Goal: Task Accomplishment & Management: Complete application form

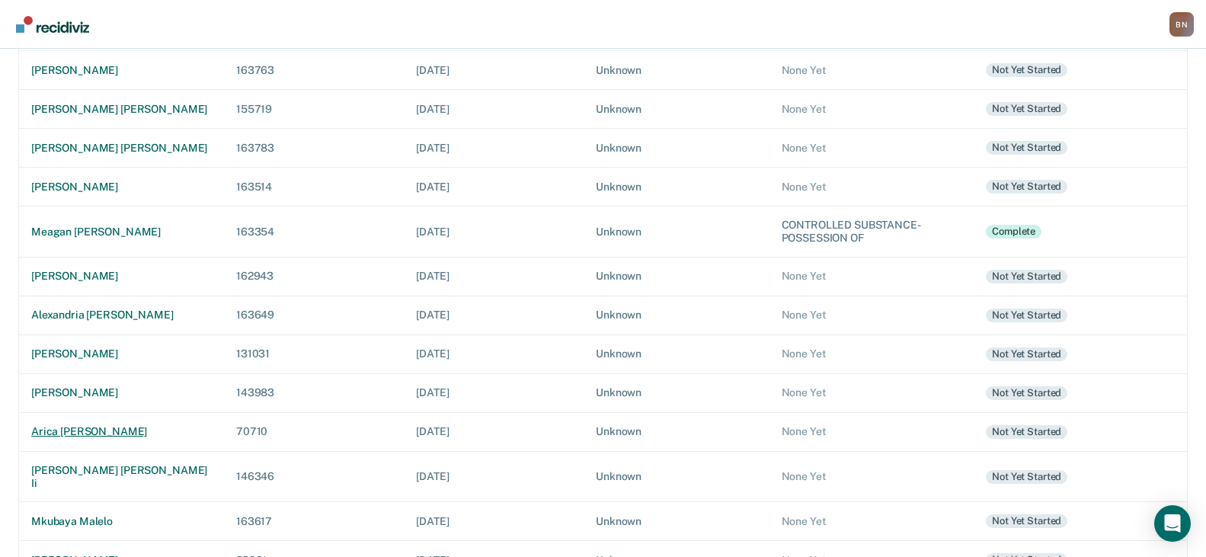
scroll to position [305, 0]
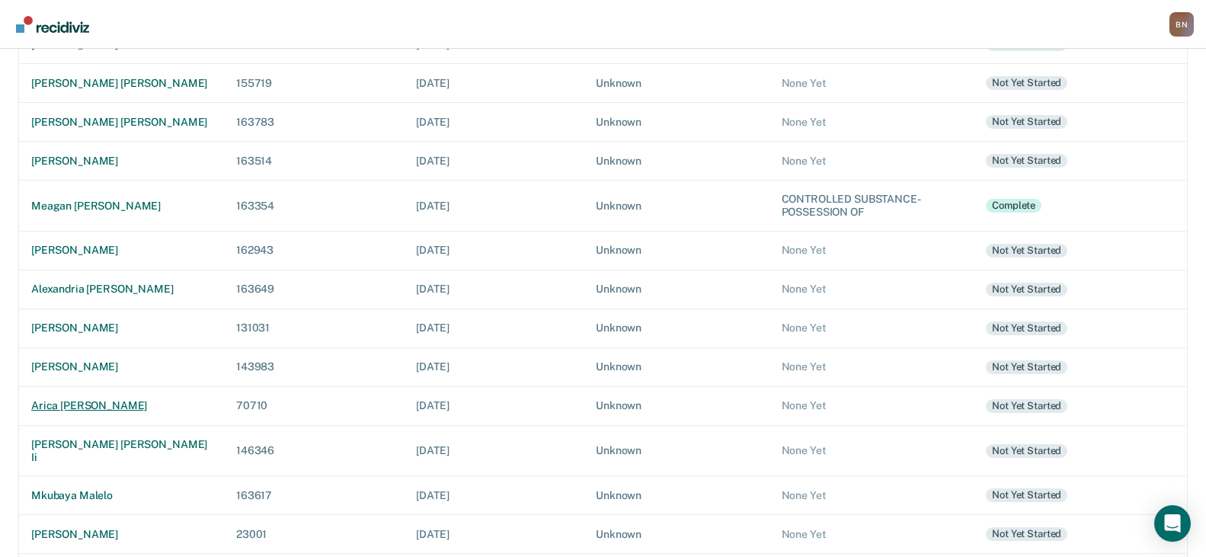
click at [72, 399] on td "arica [PERSON_NAME]" at bounding box center [121, 405] width 205 height 39
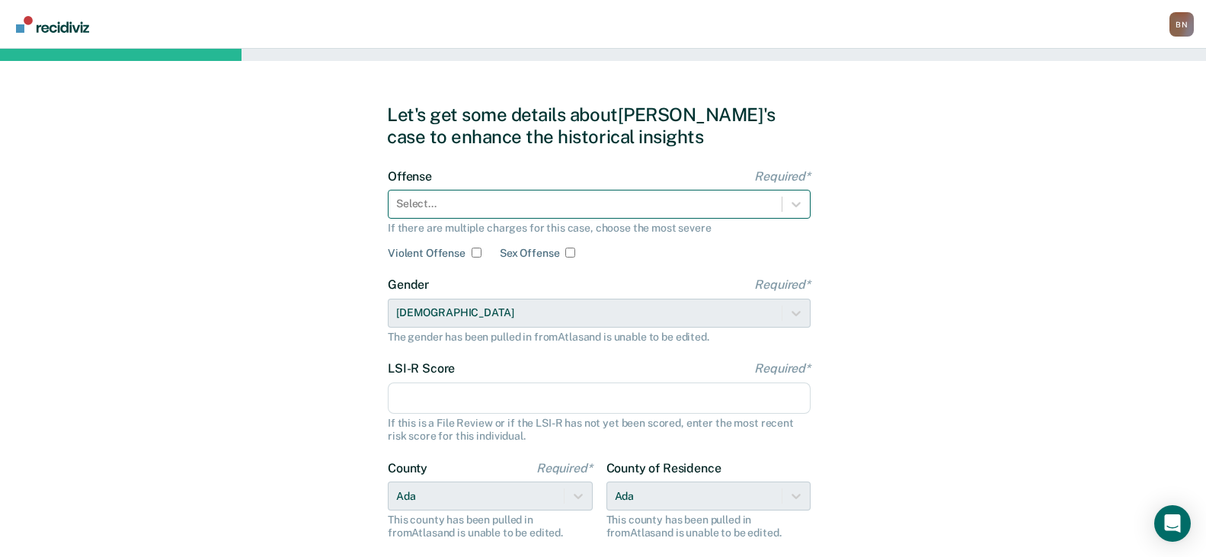
click at [504, 201] on div at bounding box center [585, 204] width 378 height 16
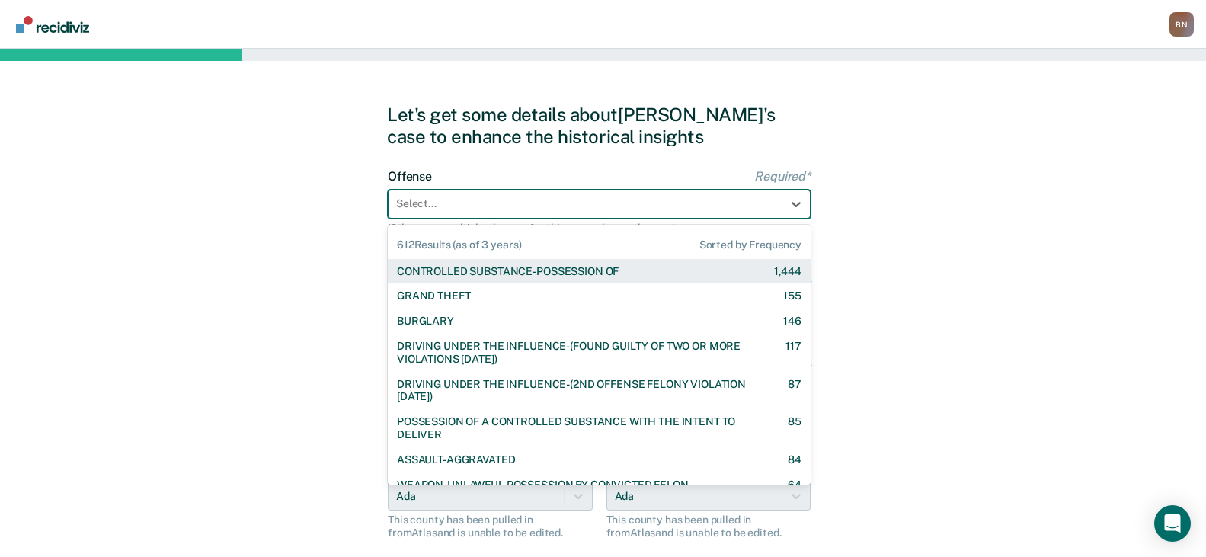
click at [516, 270] on div "CONTROLLED SUBSTANCE-POSSESSION OF" at bounding box center [508, 271] width 222 height 13
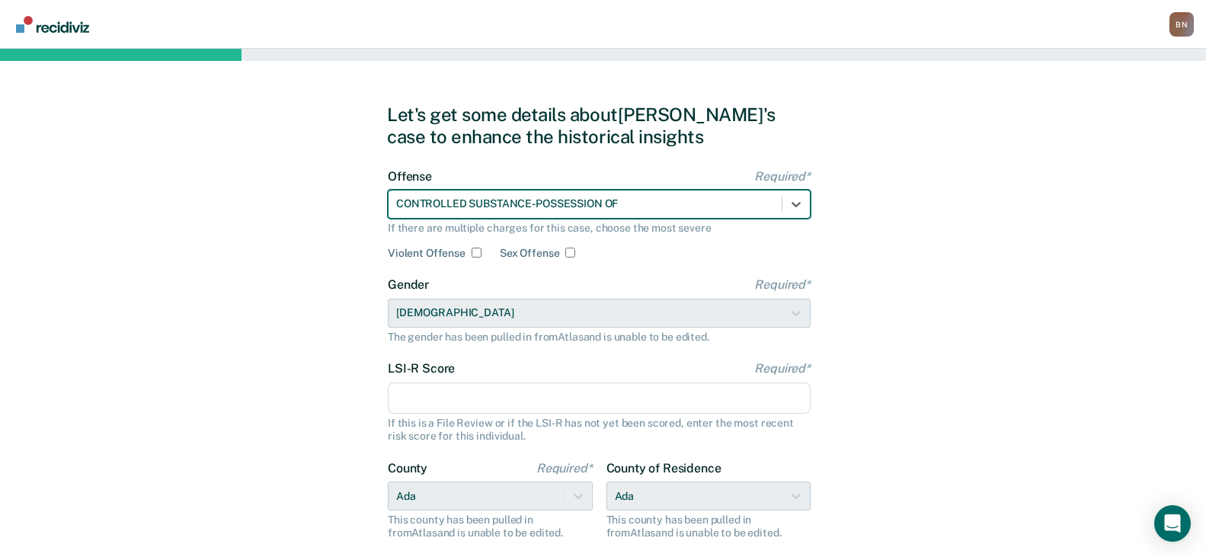
click at [452, 405] on input "LSI-R Score Required*" at bounding box center [599, 399] width 423 height 32
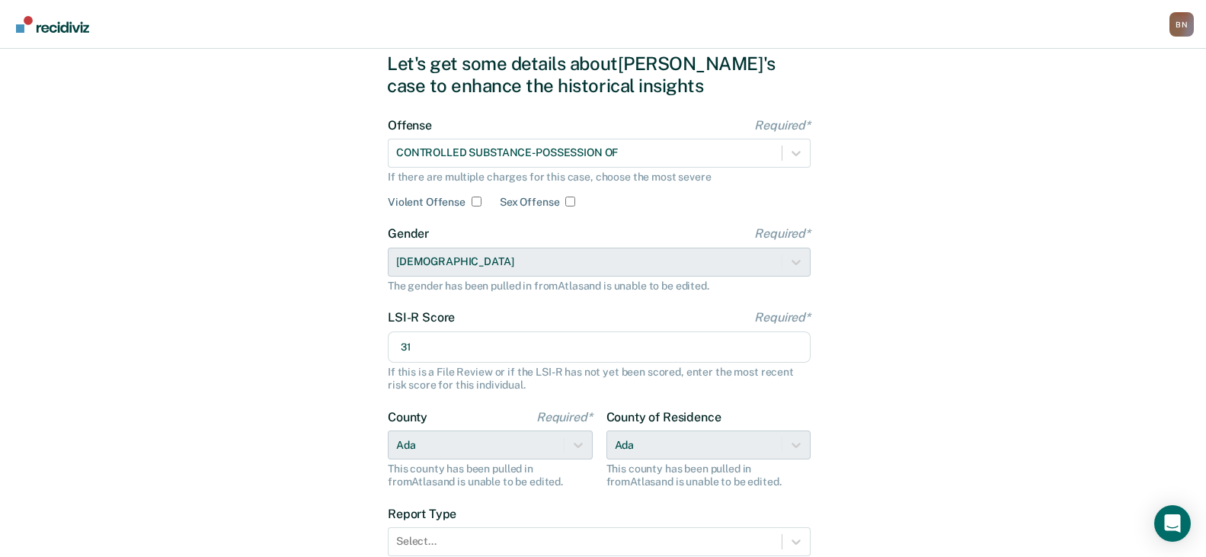
scroll to position [152, 0]
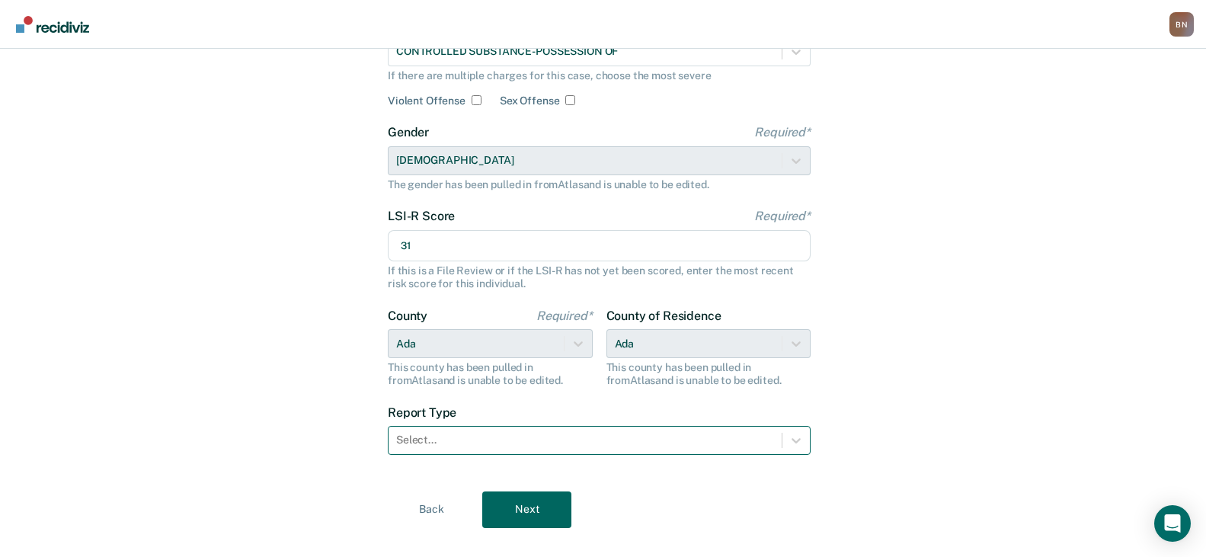
type input "31"
click at [527, 447] on div at bounding box center [585, 440] width 378 height 16
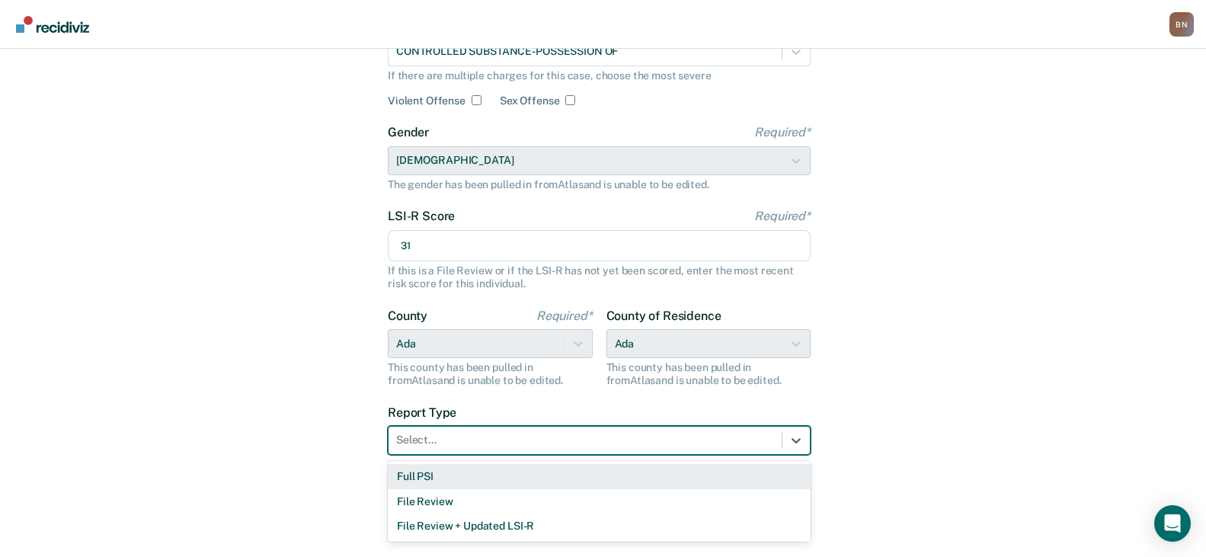
click at [496, 474] on div "Full PSI" at bounding box center [599, 476] width 423 height 25
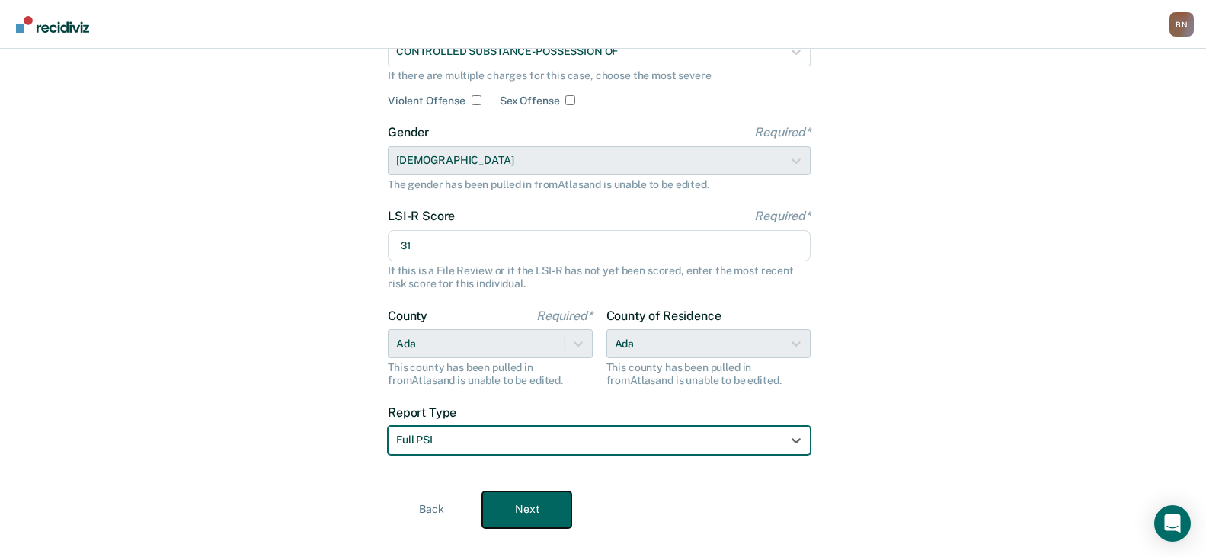
click at [536, 512] on button "Next" at bounding box center [526, 510] width 89 height 37
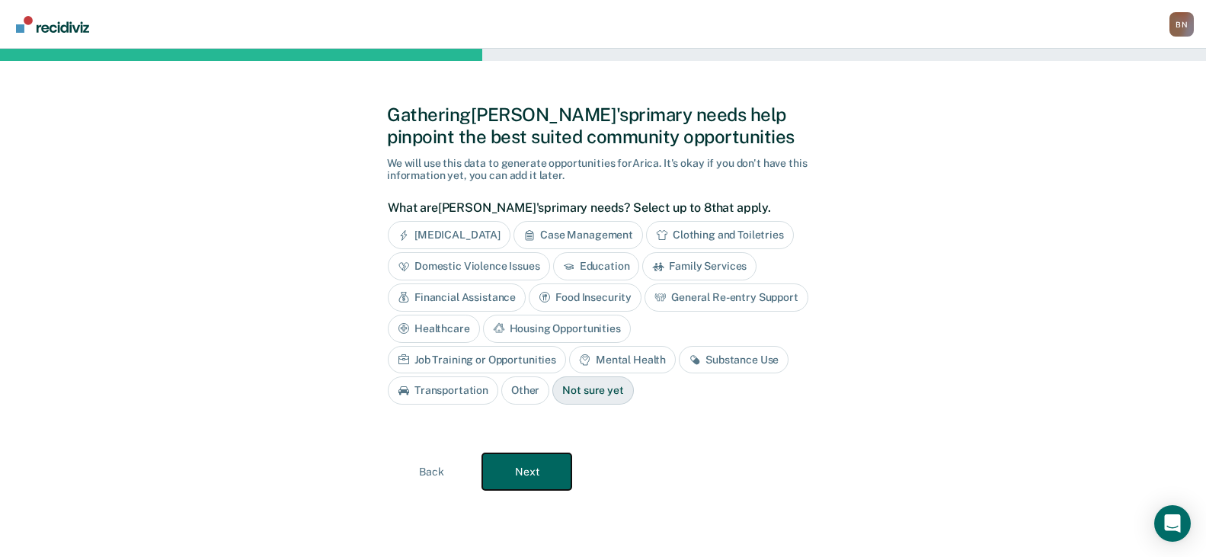
scroll to position [0, 0]
click at [521, 481] on button "Next" at bounding box center [533, 471] width 89 height 37
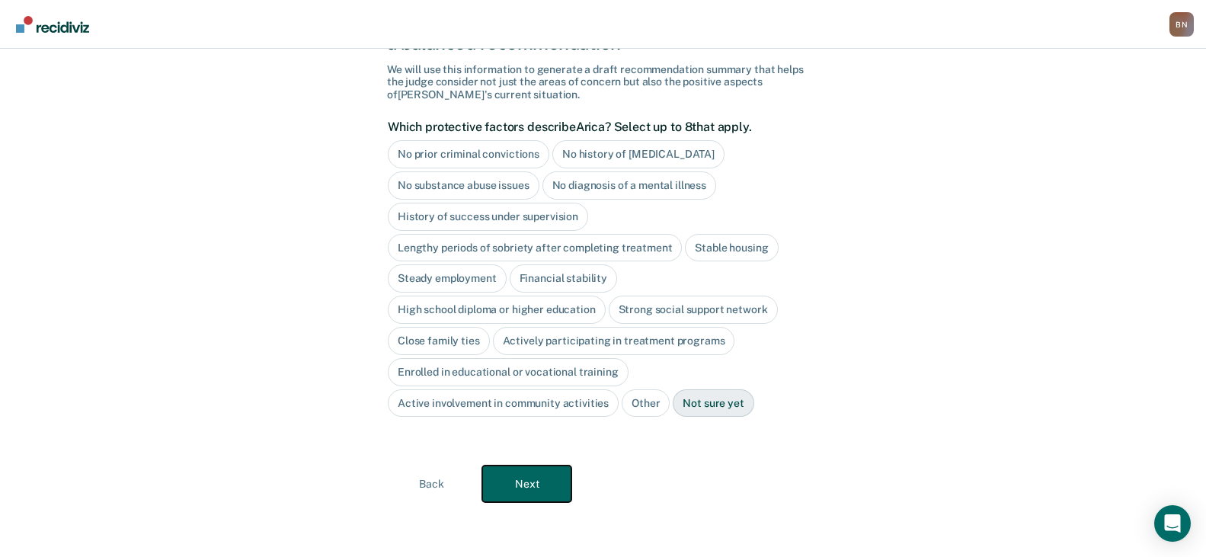
click at [513, 476] on button "Next" at bounding box center [526, 484] width 89 height 37
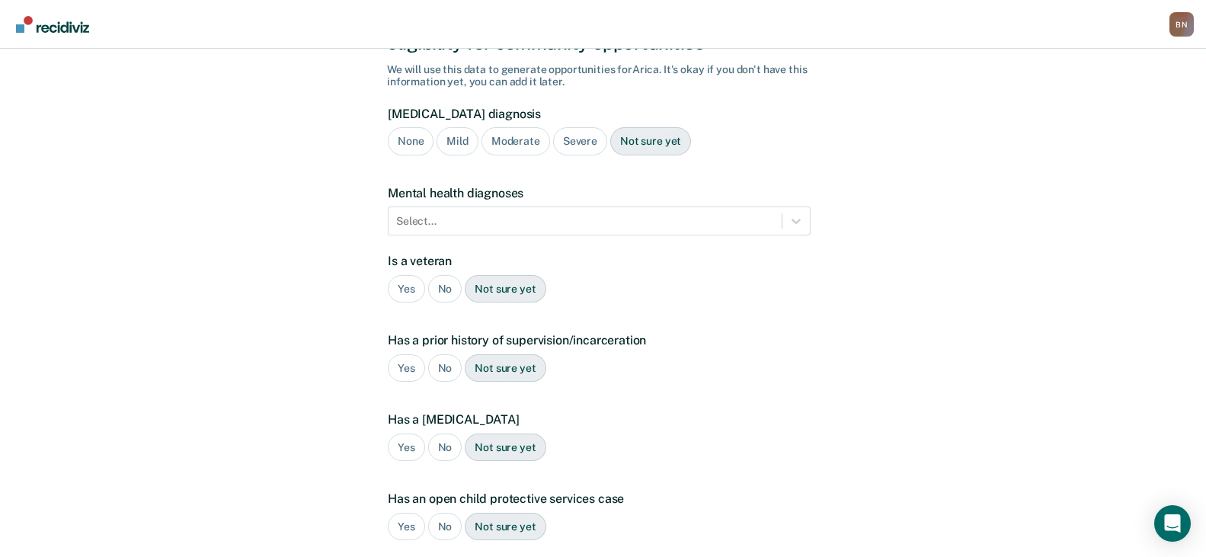
scroll to position [296, 0]
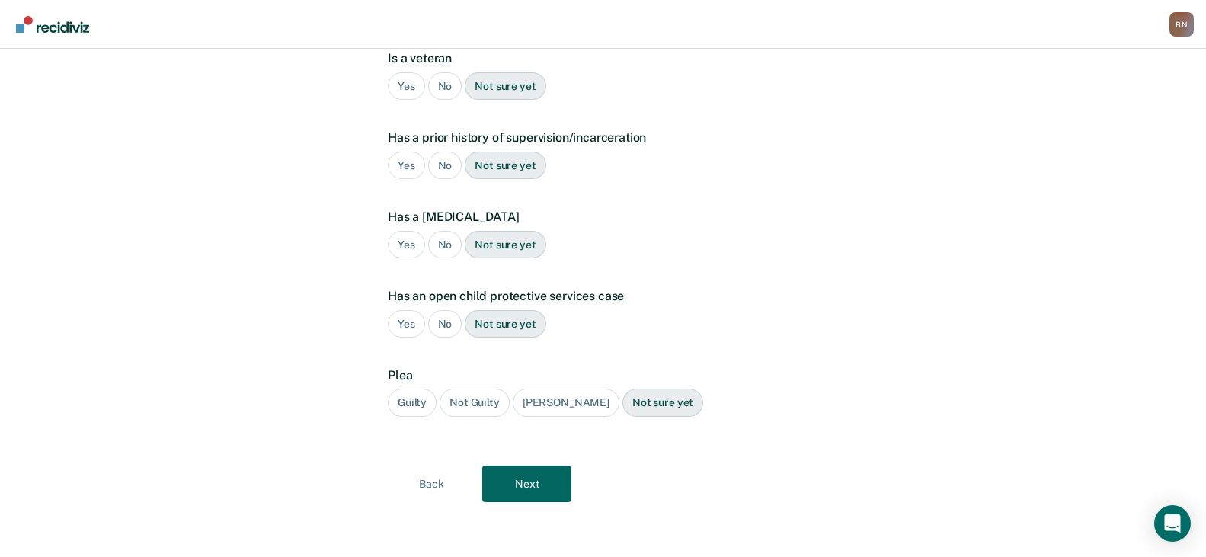
click at [409, 404] on div "Guilty" at bounding box center [412, 403] width 49 height 28
click at [552, 488] on button "Next" at bounding box center [526, 484] width 89 height 37
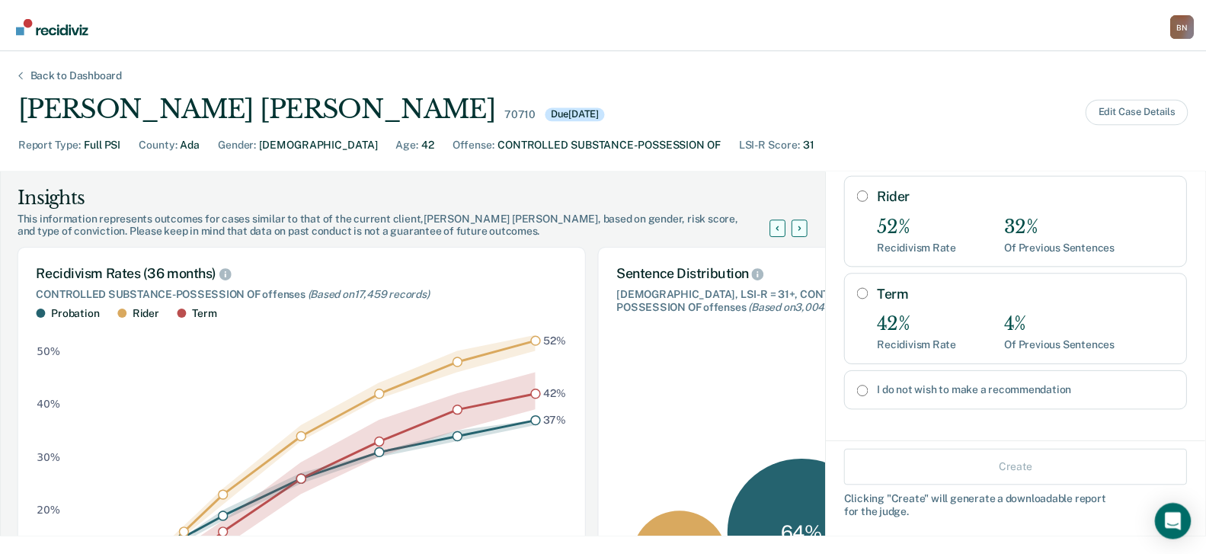
scroll to position [173, 0]
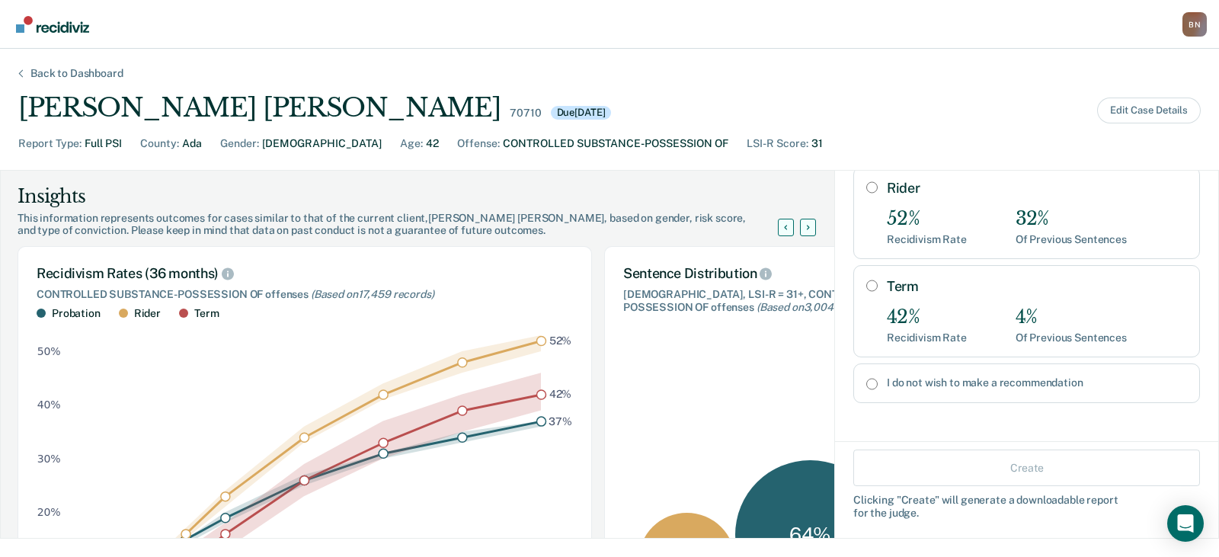
click at [914, 385] on label "I do not wish to make a recommendation" at bounding box center [1037, 382] width 300 height 13
click at [878, 385] on input "I do not wish to make a recommendation" at bounding box center [871, 384] width 11 height 12
radio input "true"
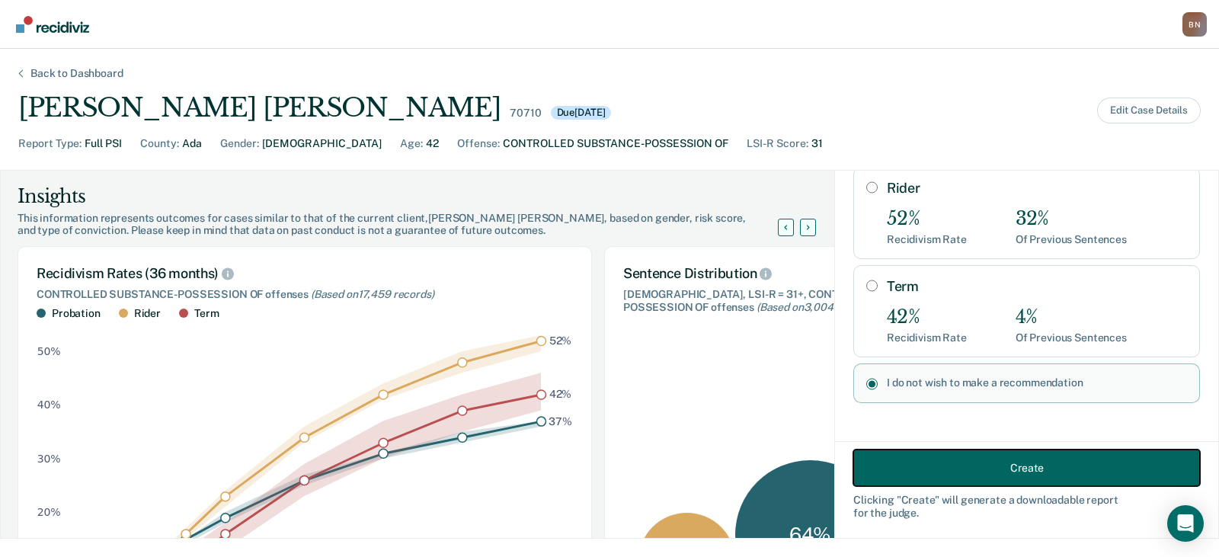
click at [930, 469] on button "Create" at bounding box center [1026, 468] width 347 height 37
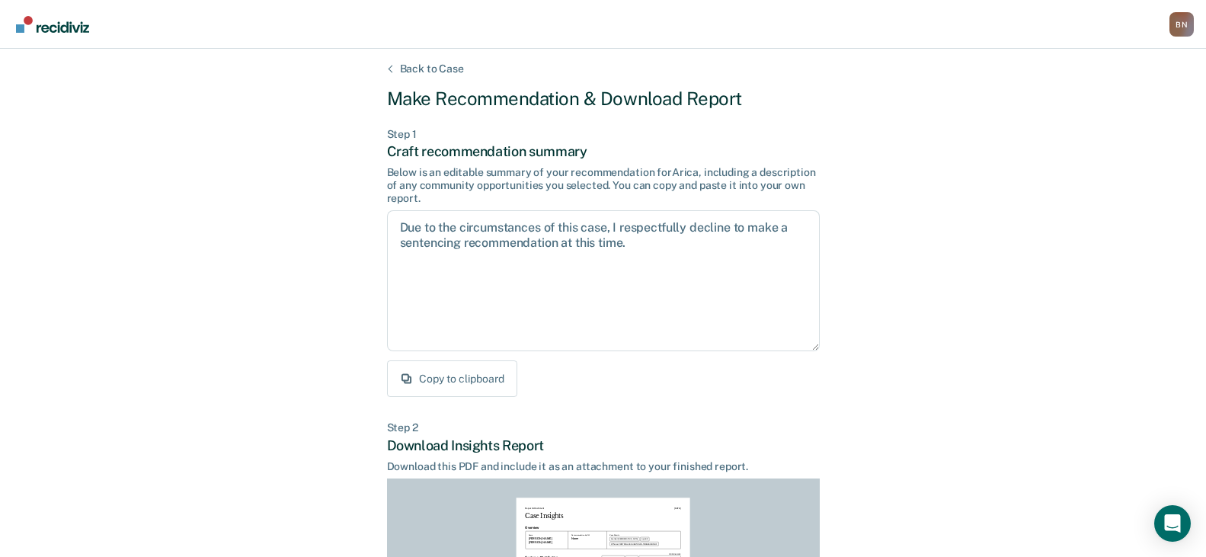
scroll to position [305, 0]
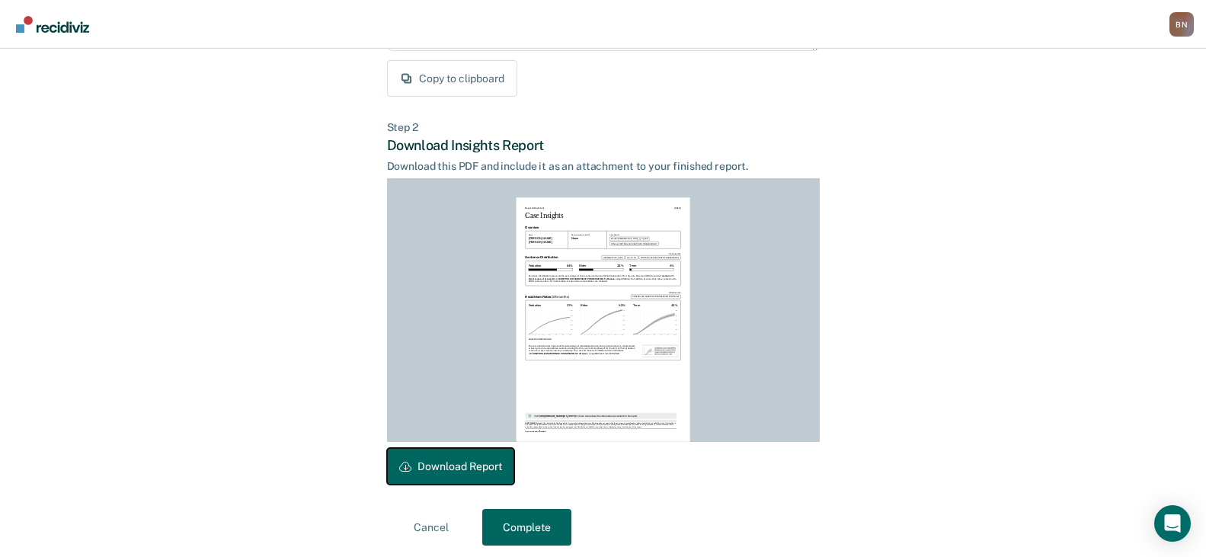
click at [443, 463] on button "Download Report" at bounding box center [450, 466] width 127 height 37
click at [529, 521] on button "Complete" at bounding box center [526, 527] width 89 height 37
